Goal: Task Accomplishment & Management: Manage account settings

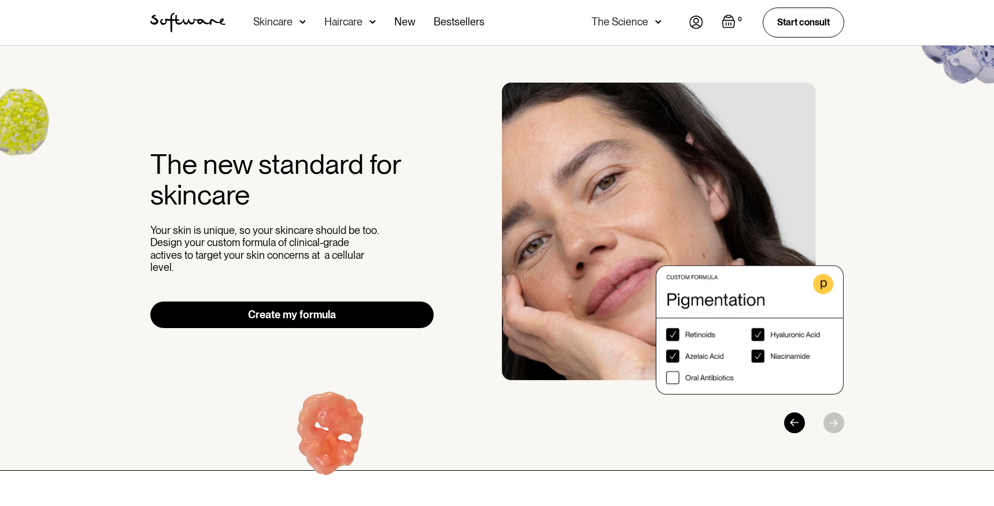
click at [699, 25] on img at bounding box center [696, 22] width 14 height 13
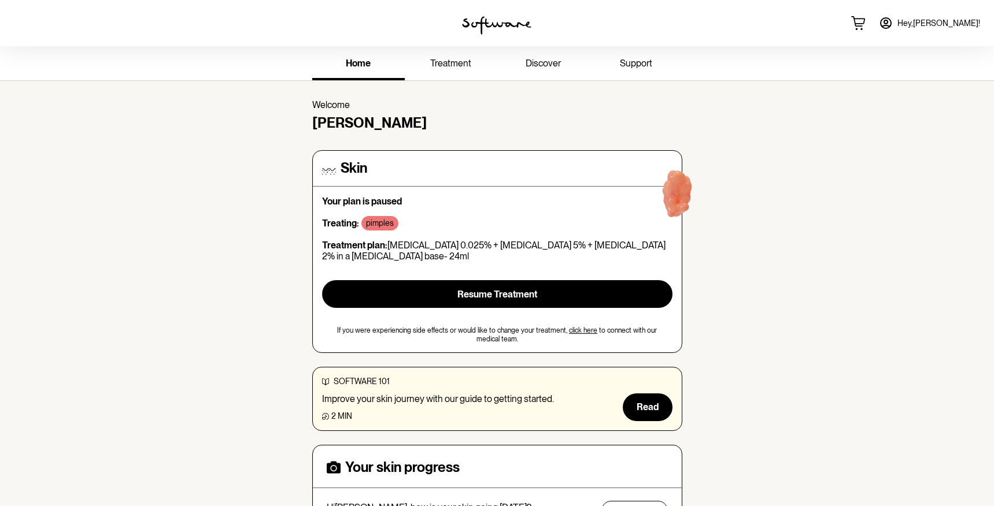
click at [453, 65] on span "treatment" at bounding box center [450, 63] width 41 height 11
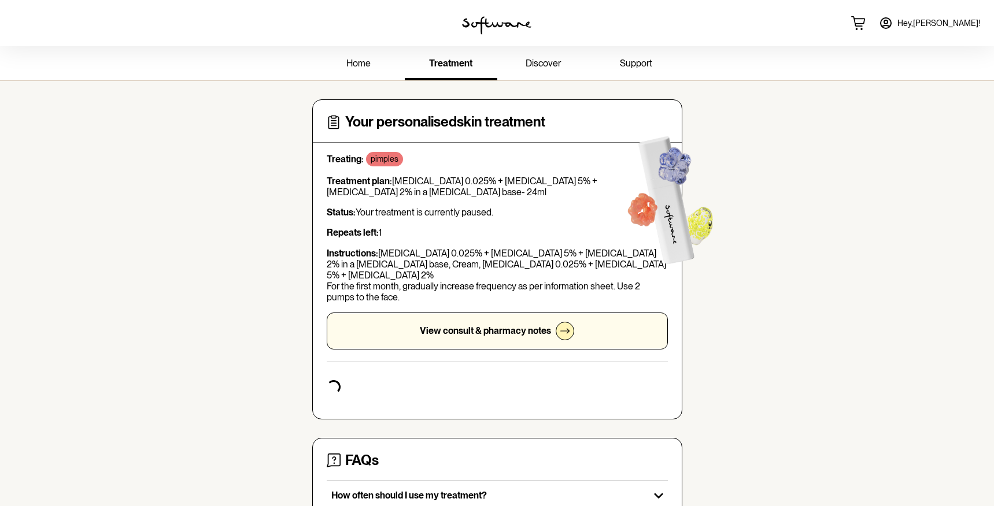
click at [644, 67] on span "support" at bounding box center [636, 63] width 32 height 11
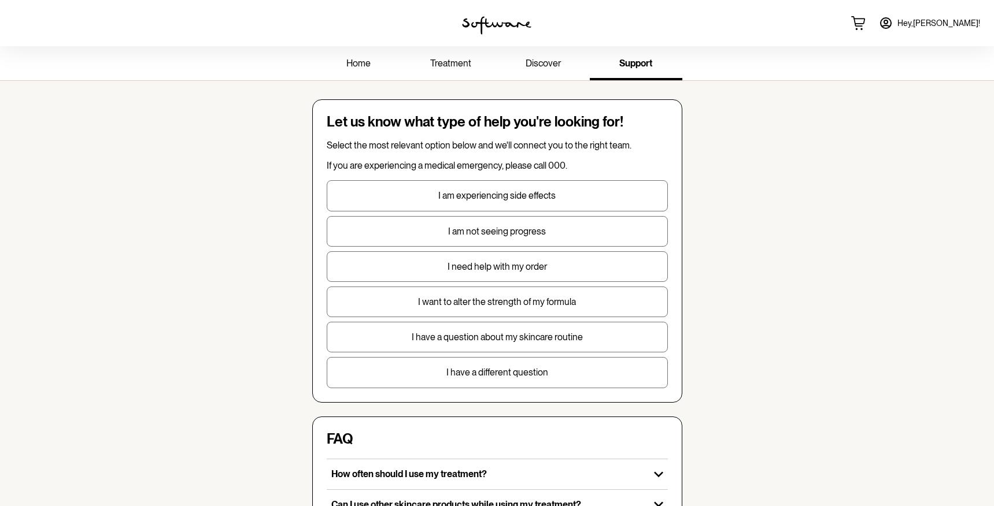
click at [367, 66] on span "home" at bounding box center [358, 63] width 24 height 11
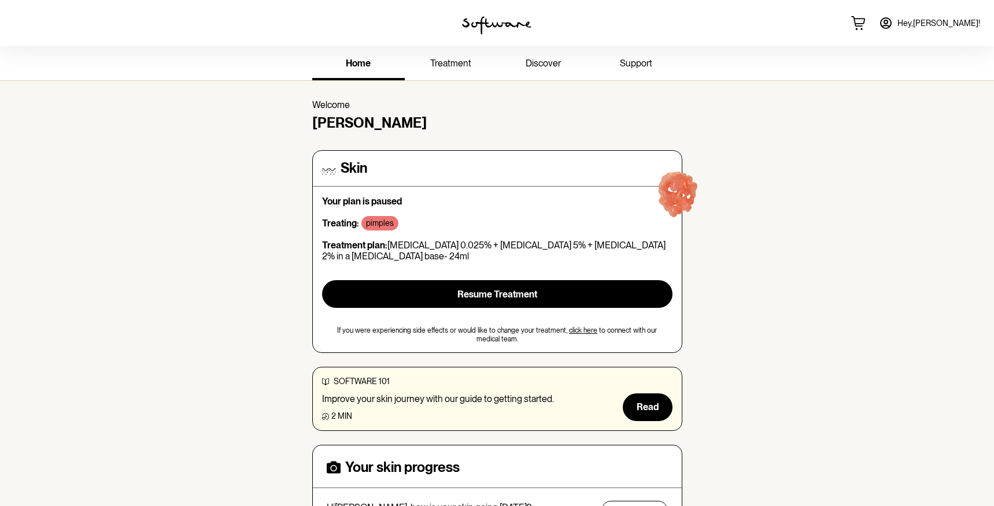
click at [462, 67] on span "treatment" at bounding box center [450, 63] width 41 height 11
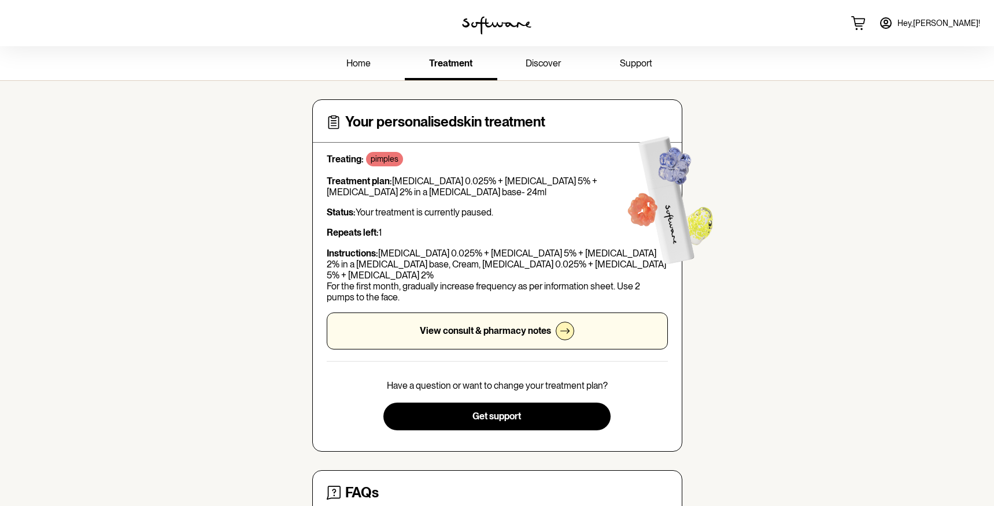
click at [530, 64] on span "discover" at bounding box center [542, 63] width 35 height 11
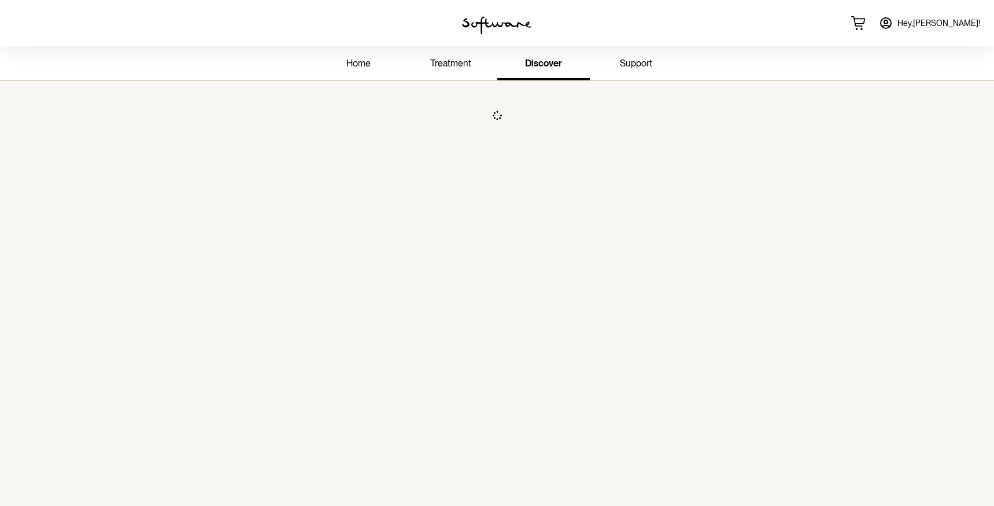
click at [487, 17] on img at bounding box center [496, 25] width 69 height 18
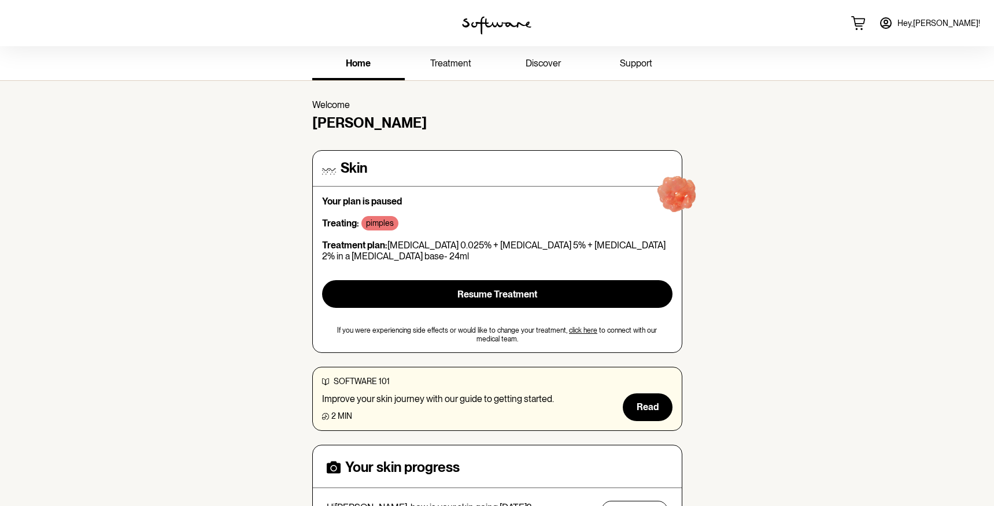
click at [475, 21] on img at bounding box center [496, 25] width 69 height 18
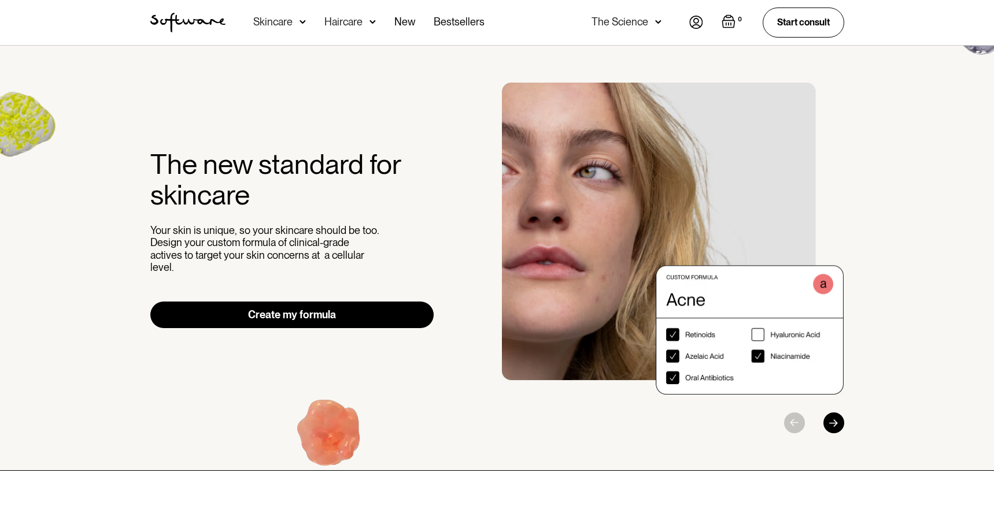
click at [383, 310] on link "Create my formula" at bounding box center [292, 315] width 284 height 27
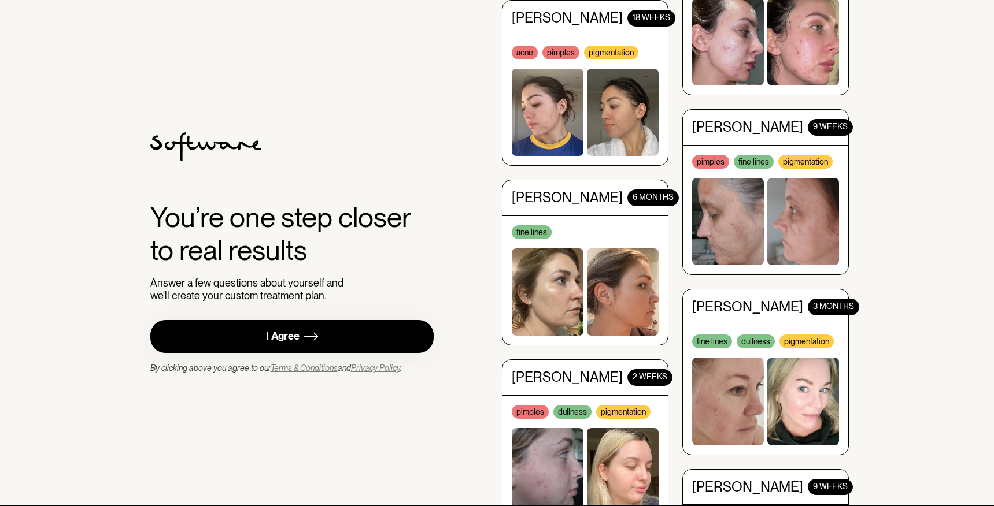
click at [367, 342] on link "I Agree" at bounding box center [292, 336] width 284 height 33
click at [383, 324] on link "I Agree" at bounding box center [292, 336] width 284 height 33
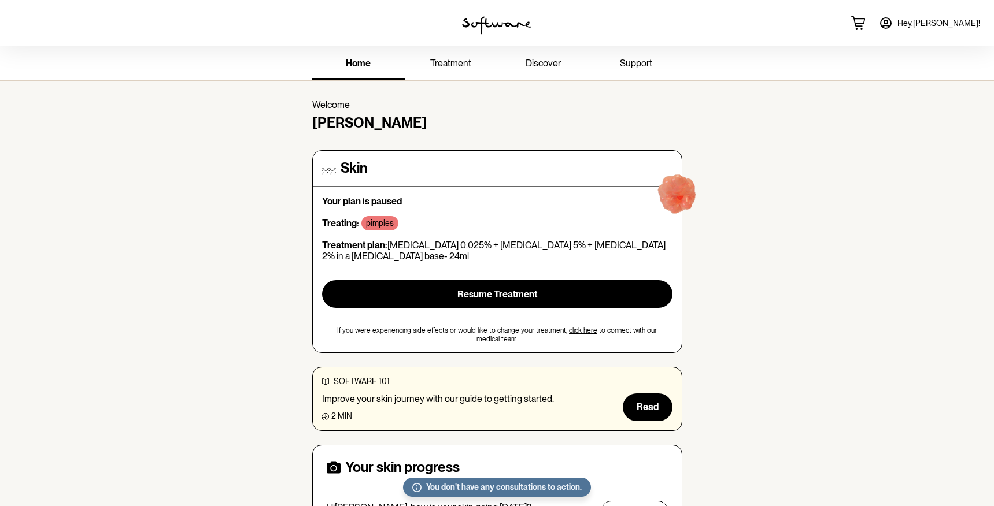
click at [951, 28] on link "Hey, [PERSON_NAME] !" at bounding box center [929, 23] width 115 height 28
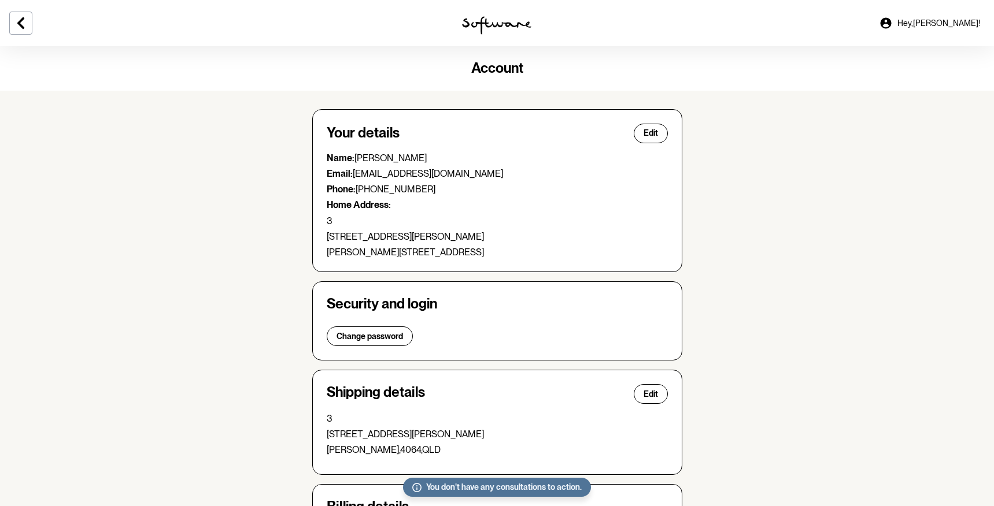
scroll to position [246, 0]
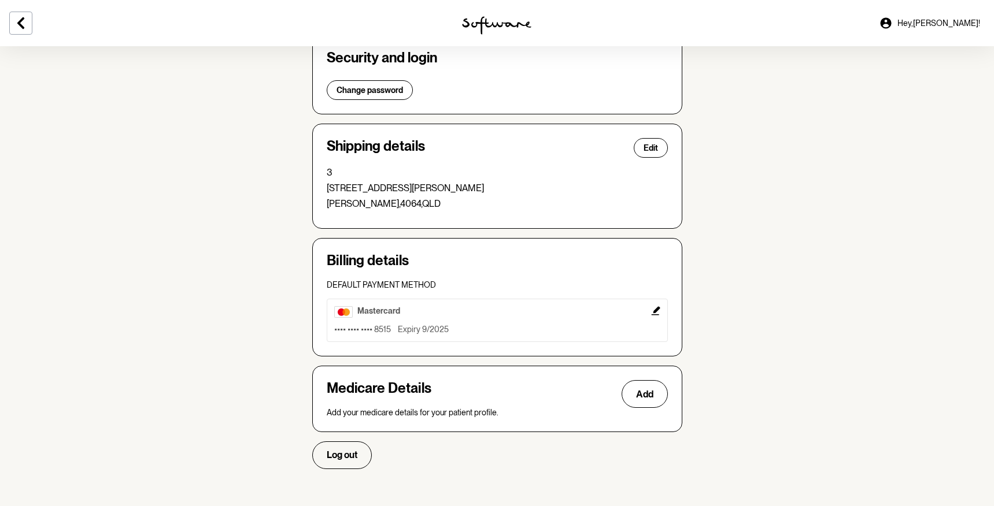
click at [657, 306] on icon "Edit" at bounding box center [655, 310] width 9 height 9
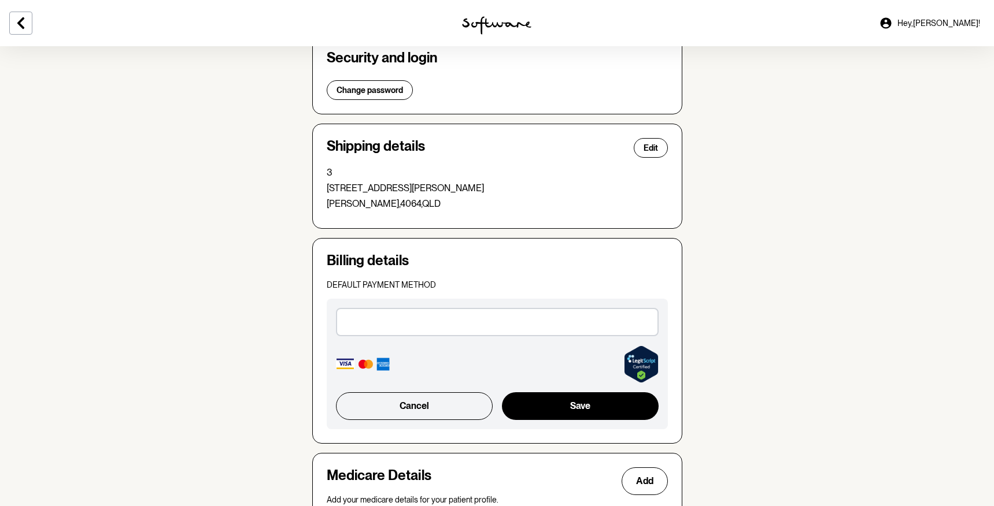
click at [801, 295] on section "Account Your details Edit Name: [PERSON_NAME] Email: [EMAIL_ADDRESS][DOMAIN_NAM…" at bounding box center [497, 187] width 994 height 775
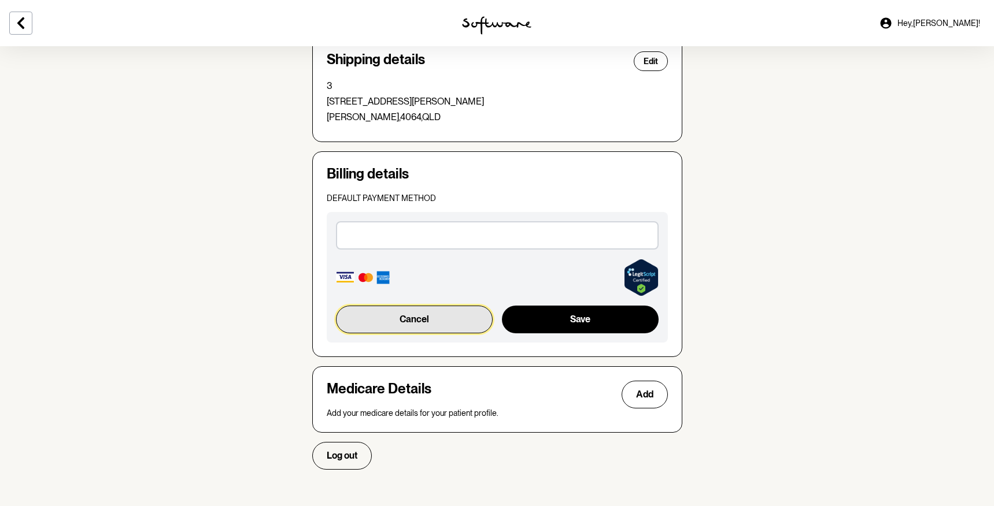
click at [457, 306] on button "Cancel" at bounding box center [414, 320] width 157 height 28
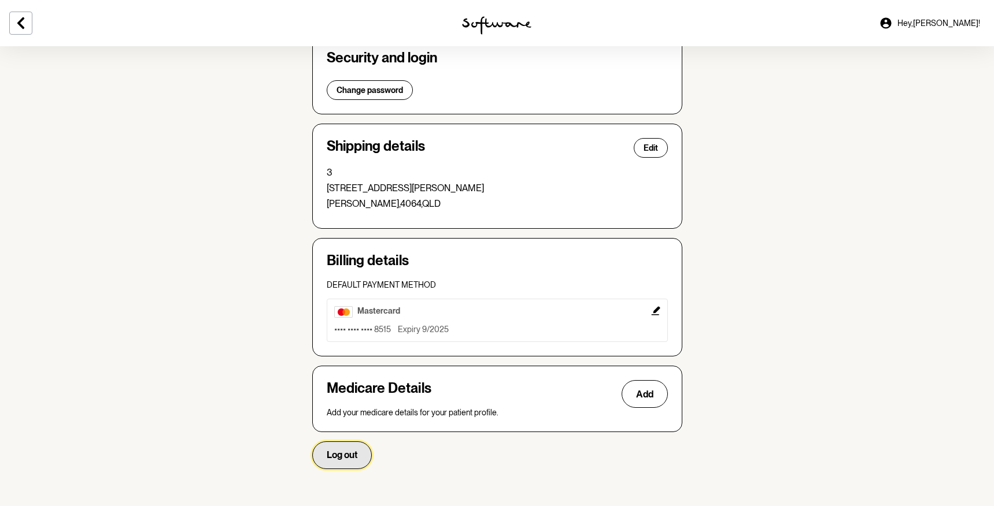
click at [338, 451] on span "Log out" at bounding box center [342, 455] width 31 height 11
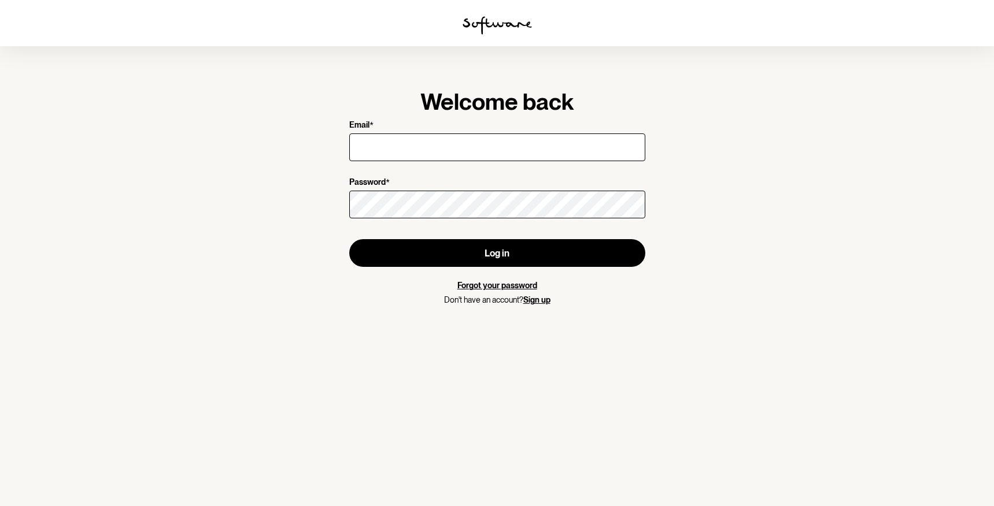
click at [480, 22] on img at bounding box center [496, 25] width 69 height 18
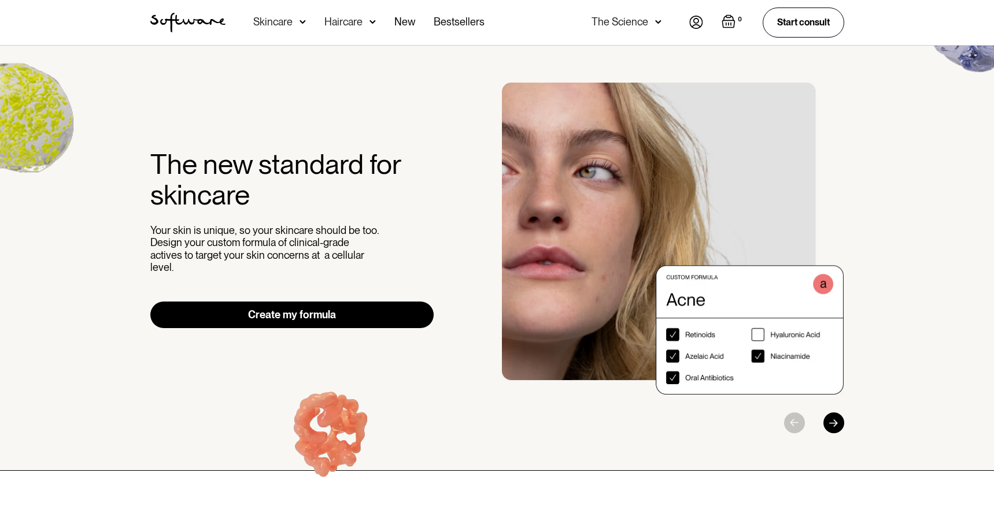
click at [225, 308] on link "Create my formula" at bounding box center [292, 315] width 284 height 27
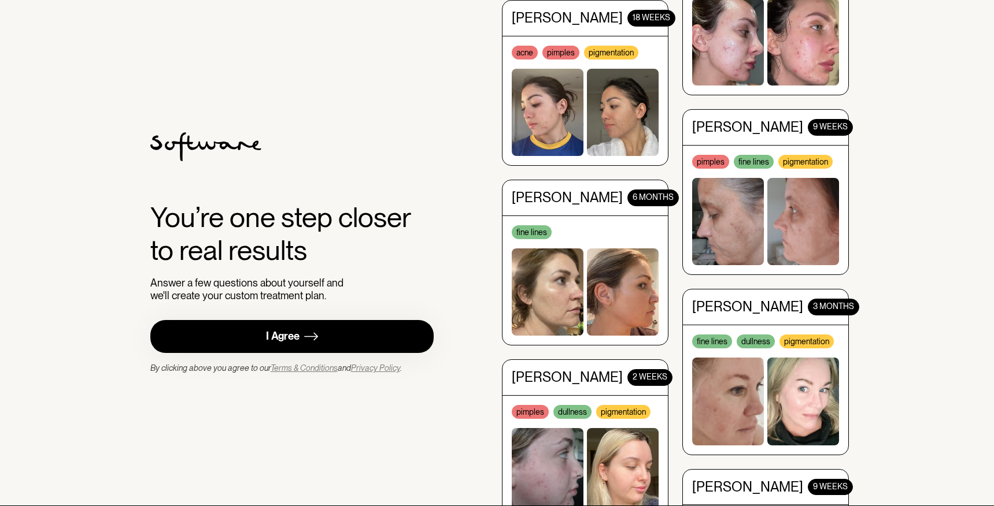
click at [230, 329] on link "I Agree" at bounding box center [292, 336] width 284 height 33
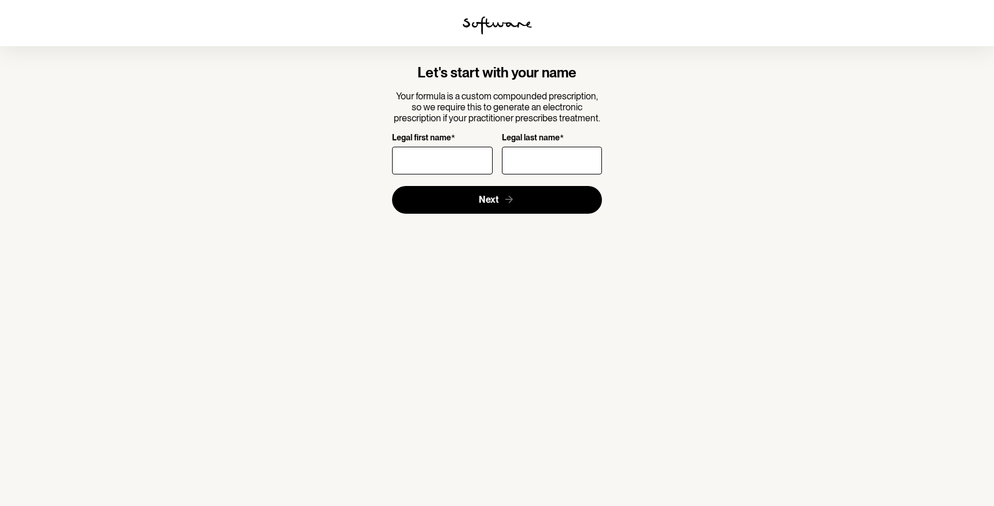
type input "S"
type input "Olivia"
type input "Reyntjes"
click button "Next" at bounding box center [497, 200] width 210 height 28
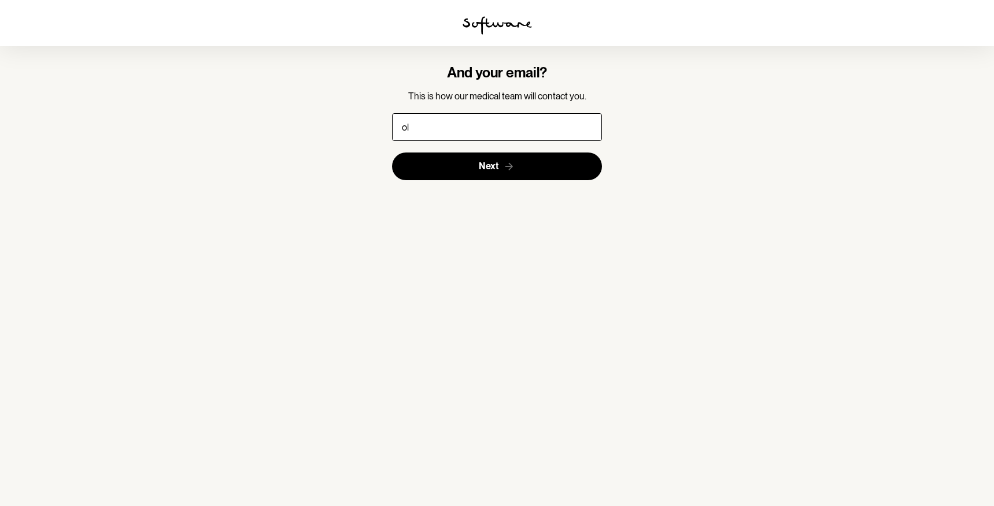
type input "o"
type input "oreyntjes@gmail.com"
click at [392, 153] on button "Next" at bounding box center [497, 167] width 210 height 28
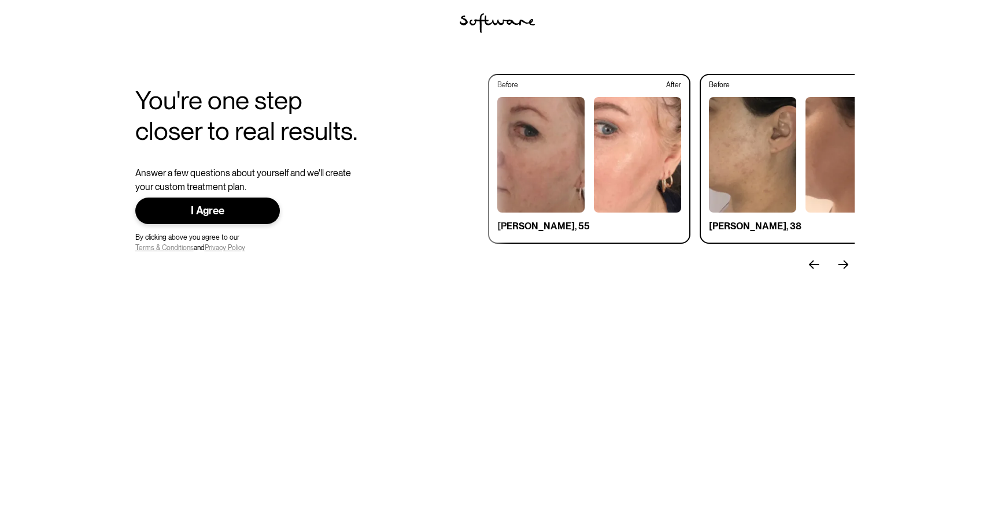
click at [229, 217] on link "I Agree" at bounding box center [207, 211] width 145 height 27
click at [259, 216] on div "I Agree" at bounding box center [208, 211] width 108 height 13
